Goal: Information Seeking & Learning: Learn about a topic

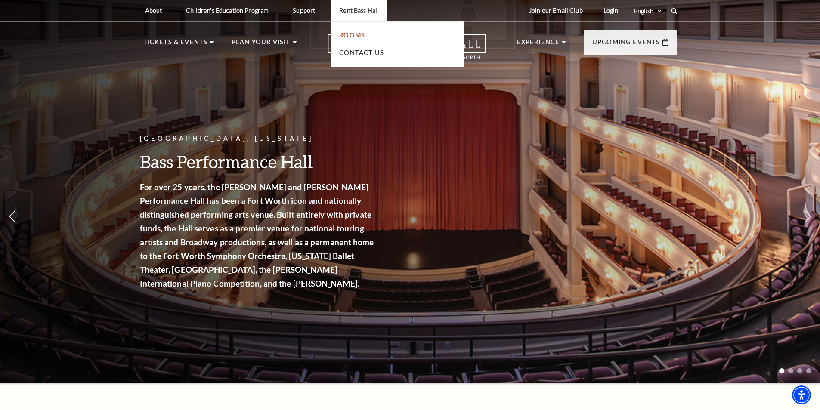
click at [354, 33] on link "Rooms" at bounding box center [352, 34] width 26 height 7
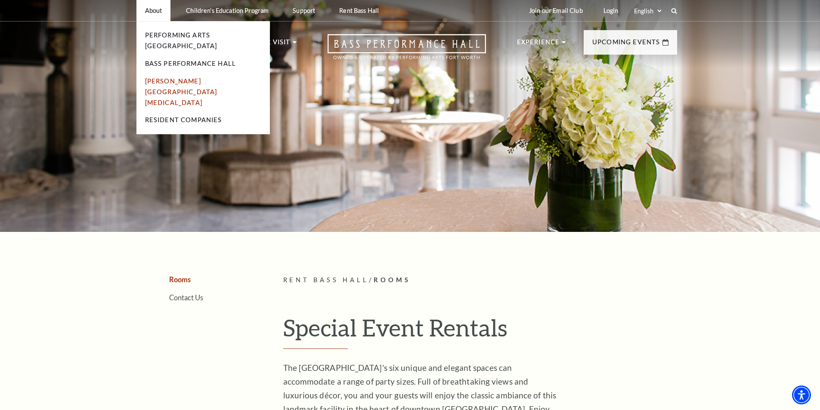
click at [174, 77] on link "[PERSON_NAME][GEOGRAPHIC_DATA][MEDICAL_DATA]" at bounding box center [181, 91] width 72 height 29
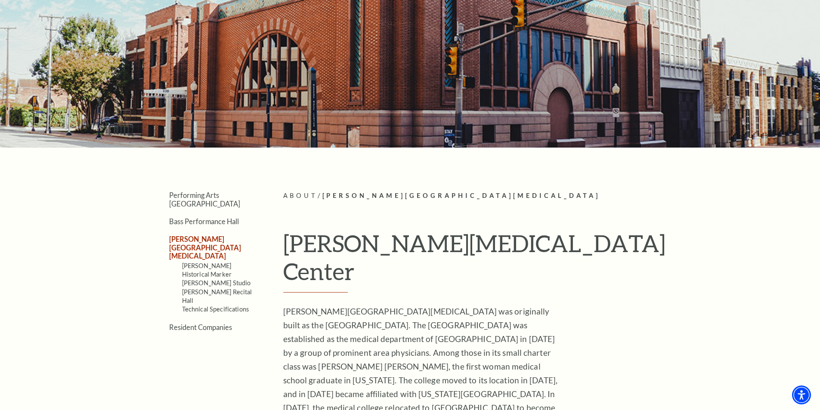
scroll to position [86, 0]
